Goal: Register for event/course

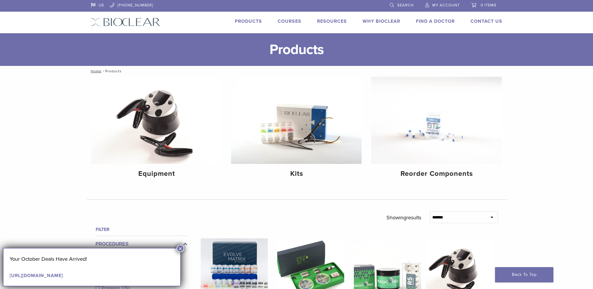
click at [443, 21] on link "Find A Doctor" at bounding box center [435, 21] width 39 height 6
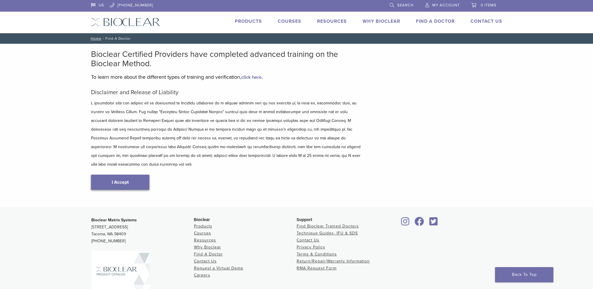
type input "*****"
click at [124, 175] on link "I Accept" at bounding box center [120, 182] width 58 height 15
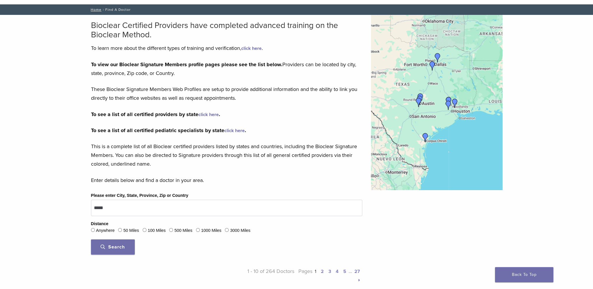
scroll to position [29, 0]
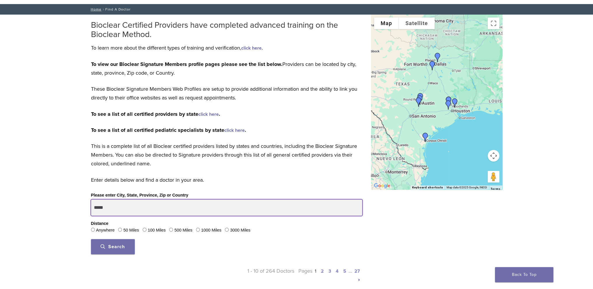
drag, startPoint x: 129, startPoint y: 212, endPoint x: 57, endPoint y: 208, distance: 72.4
type input "*****"
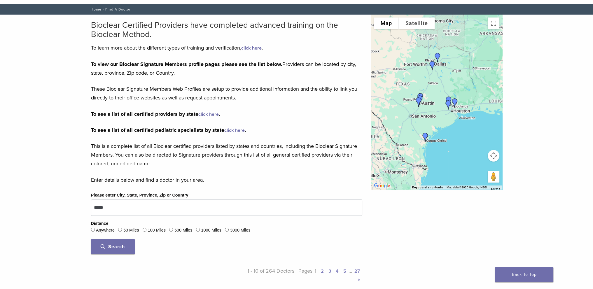
click at [126, 248] on button "Search" at bounding box center [113, 246] width 44 height 15
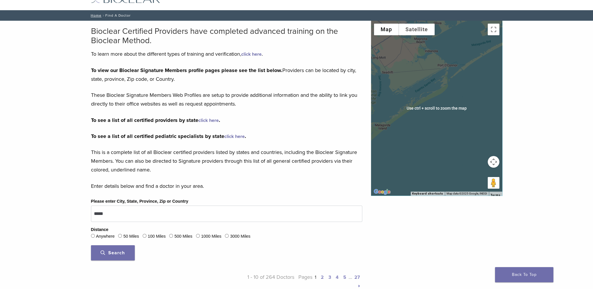
scroll to position [22, 0]
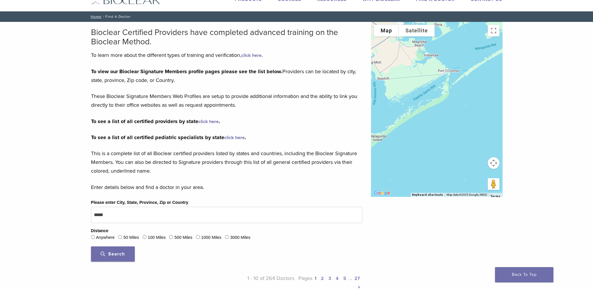
drag, startPoint x: 423, startPoint y: 55, endPoint x: 422, endPoint y: 150, distance: 95.3
click at [422, 106] on div at bounding box center [436, 109] width 131 height 175
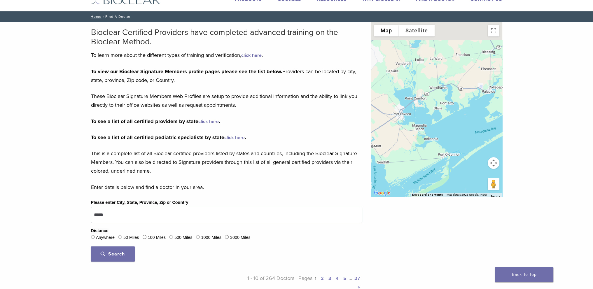
drag, startPoint x: 422, startPoint y: 150, endPoint x: 424, endPoint y: 195, distance: 45.2
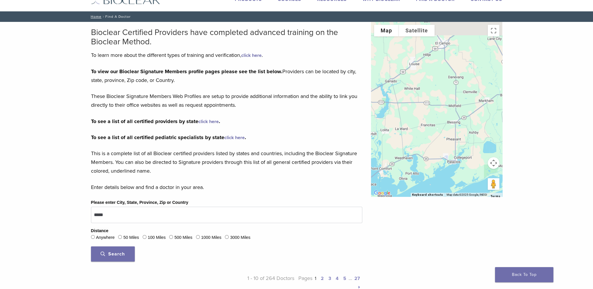
drag, startPoint x: 447, startPoint y: 110, endPoint x: 362, endPoint y: 156, distance: 96.0
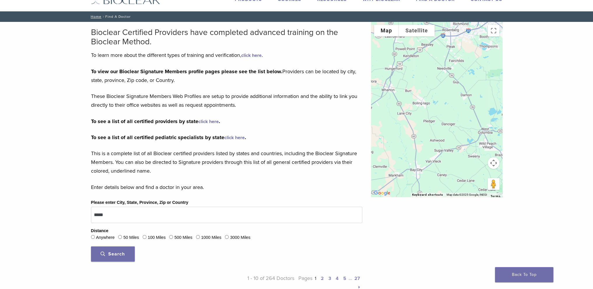
drag, startPoint x: 424, startPoint y: 83, endPoint x: 382, endPoint y: 131, distance: 64.9
click at [383, 131] on div at bounding box center [436, 109] width 131 height 175
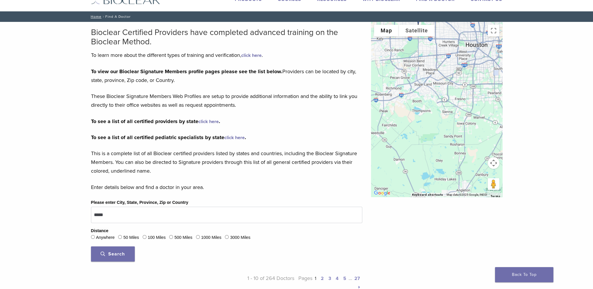
drag, startPoint x: 471, startPoint y: 102, endPoint x: 407, endPoint y: 164, distance: 89.7
click at [405, 168] on div at bounding box center [436, 109] width 131 height 175
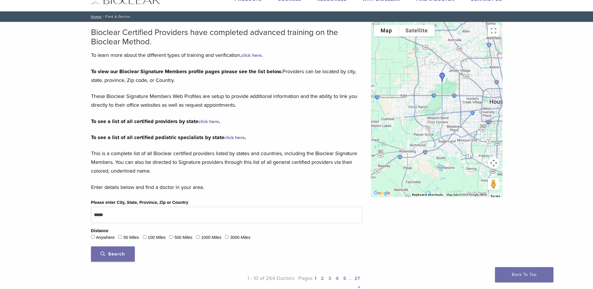
drag, startPoint x: 446, startPoint y: 124, endPoint x: 455, endPoint y: 143, distance: 21.3
click at [455, 143] on div at bounding box center [436, 109] width 131 height 175
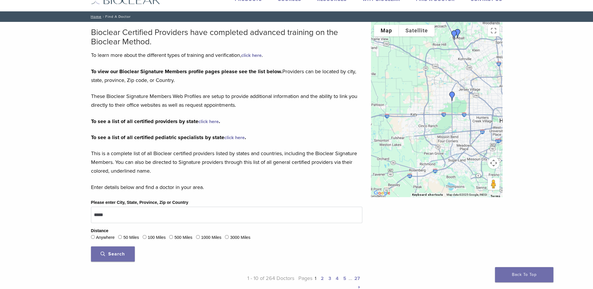
drag, startPoint x: 432, startPoint y: 117, endPoint x: 441, endPoint y: 134, distance: 18.9
click at [441, 134] on div at bounding box center [436, 109] width 131 height 175
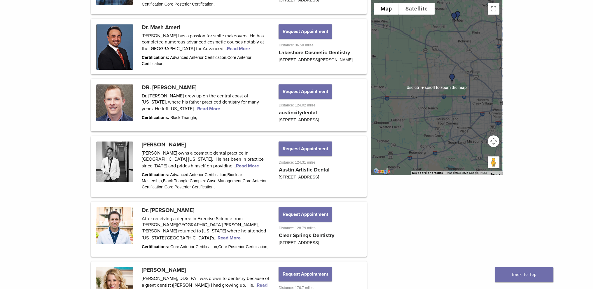
scroll to position [488, 0]
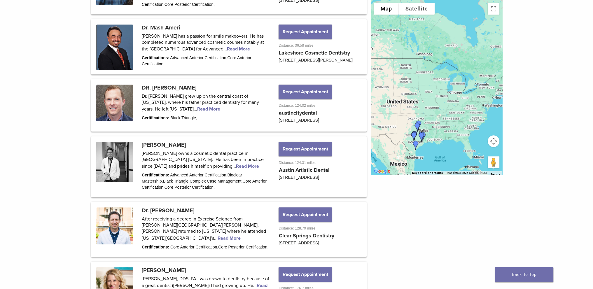
drag, startPoint x: 462, startPoint y: 66, endPoint x: 437, endPoint y: 120, distance: 59.5
click at [436, 123] on div at bounding box center [436, 87] width 131 height 175
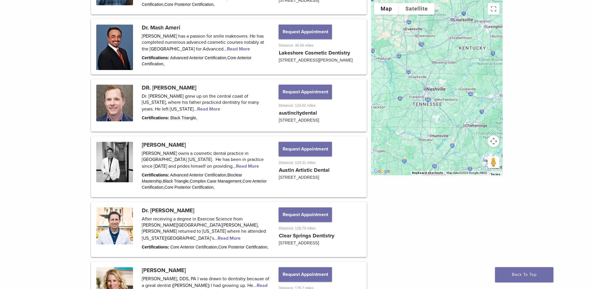
drag, startPoint x: 434, startPoint y: 128, endPoint x: 454, endPoint y: 89, distance: 43.3
click at [454, 89] on div at bounding box center [436, 87] width 131 height 175
click at [518, 278] on link "Back To Top" at bounding box center [524, 274] width 58 height 15
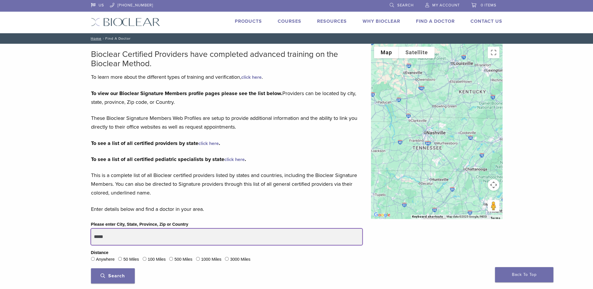
drag, startPoint x: 110, startPoint y: 236, endPoint x: 64, endPoint y: 234, distance: 45.2
type input "*****"
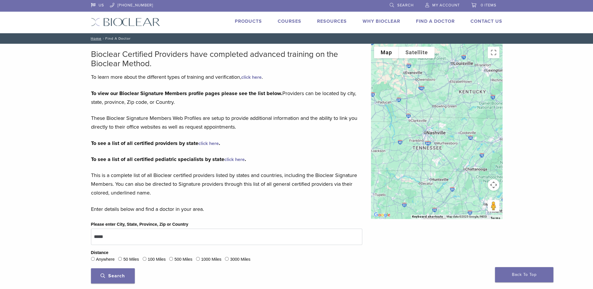
click at [105, 277] on span "Search" at bounding box center [113, 276] width 24 height 6
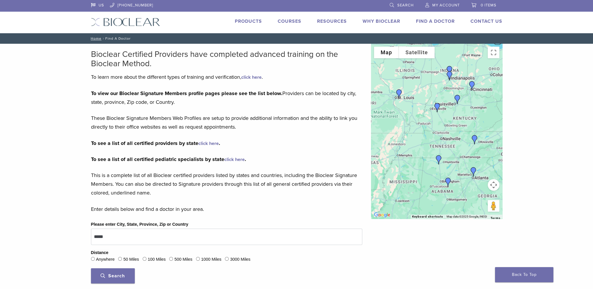
click at [285, 20] on link "Courses" at bounding box center [290, 21] width 24 height 6
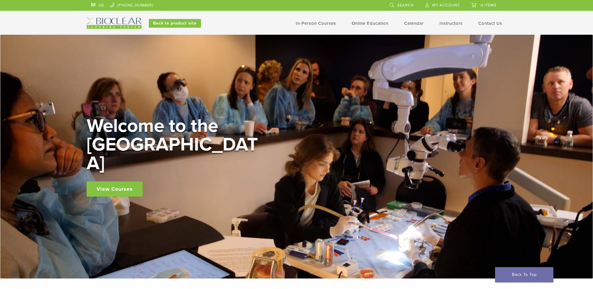
click at [122, 181] on link "View Courses" at bounding box center [115, 188] width 56 height 15
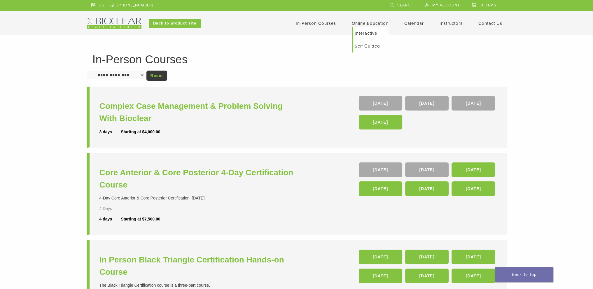
click at [372, 32] on link "Interactive" at bounding box center [370, 33] width 35 height 13
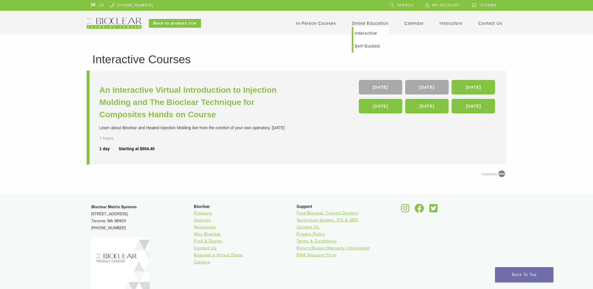
click at [369, 46] on link "Self Guided" at bounding box center [370, 46] width 35 height 13
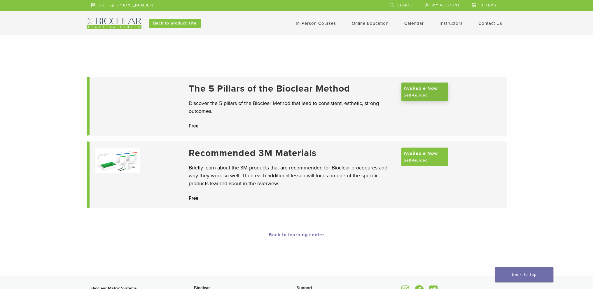
click at [413, 92] on span "Available Now" at bounding box center [420, 88] width 34 height 7
